Goal: Navigation & Orientation: Find specific page/section

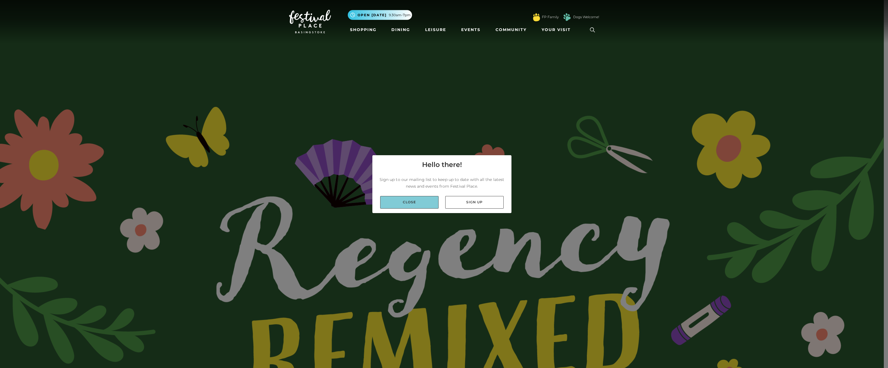
click at [422, 202] on link "Close" at bounding box center [409, 202] width 58 height 13
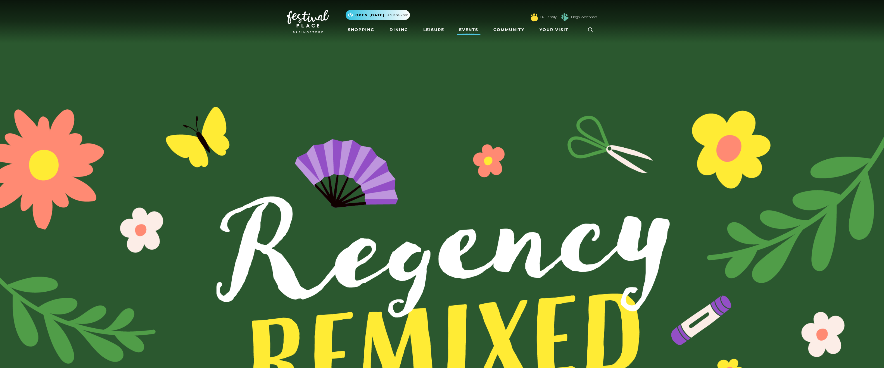
click at [470, 29] on link "Events" at bounding box center [469, 30] width 24 height 10
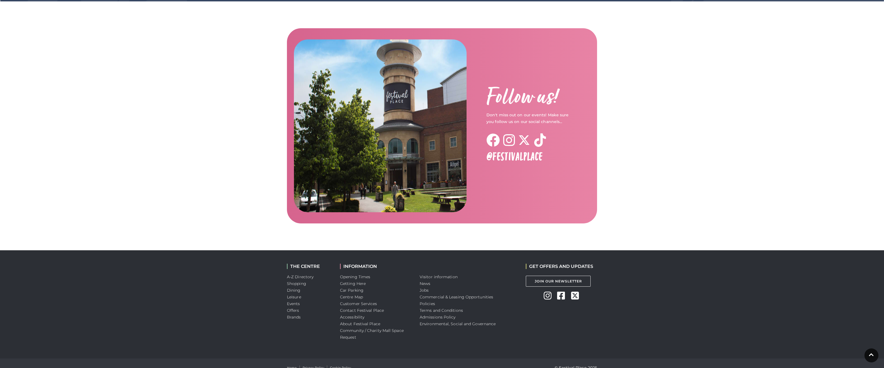
scroll to position [582, 0]
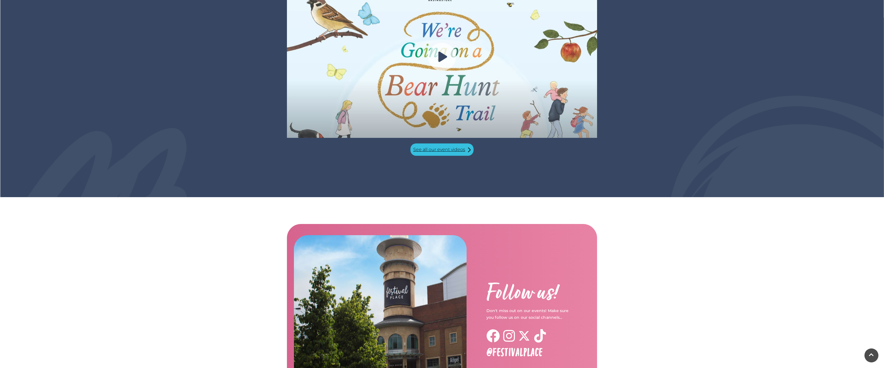
click at [440, 143] on link "See all our event videos" at bounding box center [441, 149] width 63 height 12
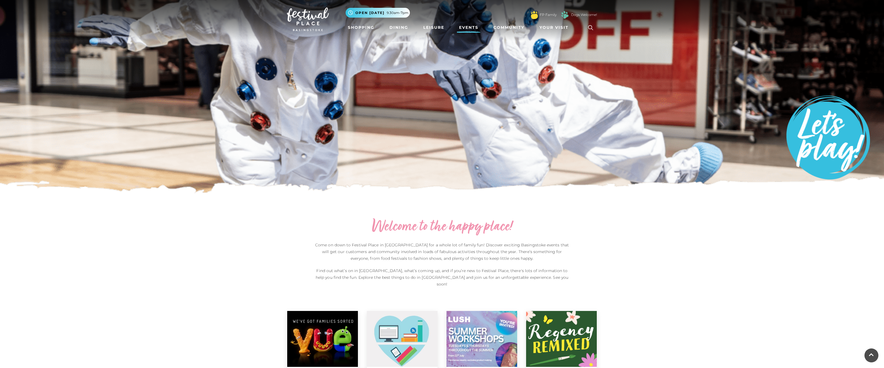
scroll to position [0, 0]
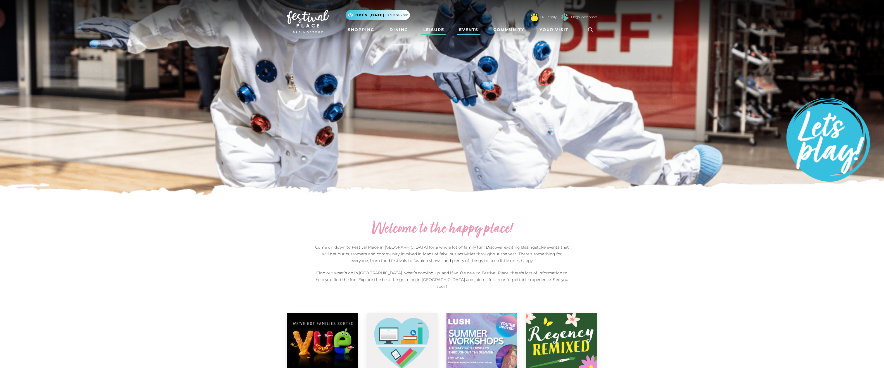
click at [436, 30] on link "Leisure" at bounding box center [433, 30] width 25 height 10
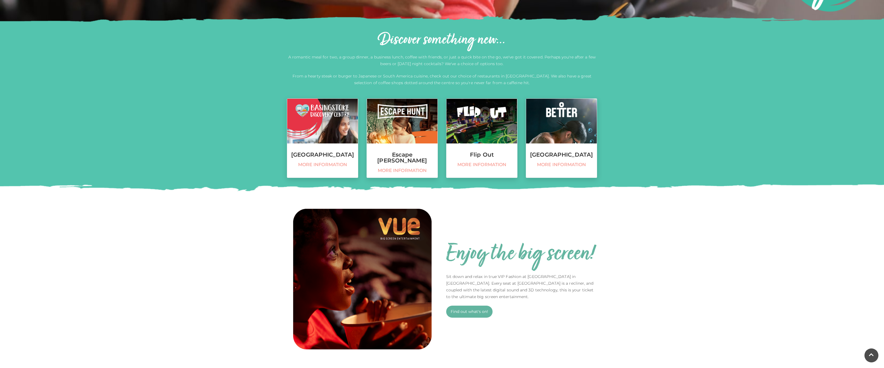
scroll to position [156, 0]
